Goal: Check status: Check status

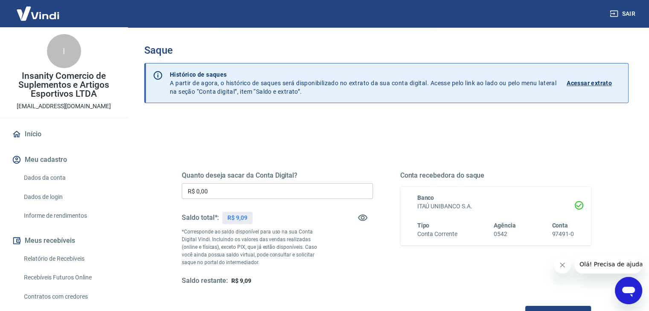
click at [569, 84] on p "Acessar extrato" at bounding box center [589, 83] width 45 height 9
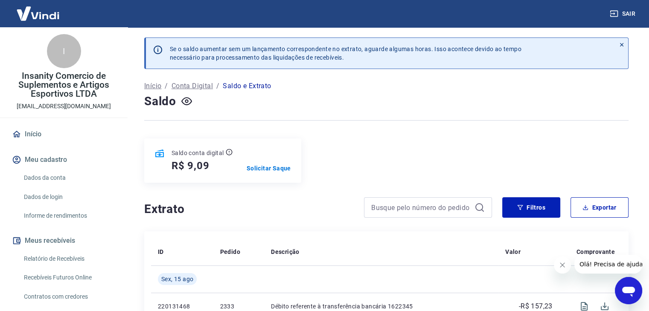
click at [55, 135] on link "Início" at bounding box center [63, 134] width 107 height 19
